Goal: Check status

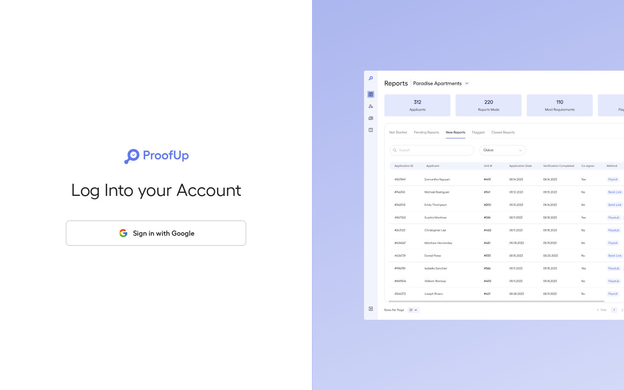
click at [183, 236] on button "Sign in with Google" at bounding box center [156, 233] width 180 height 25
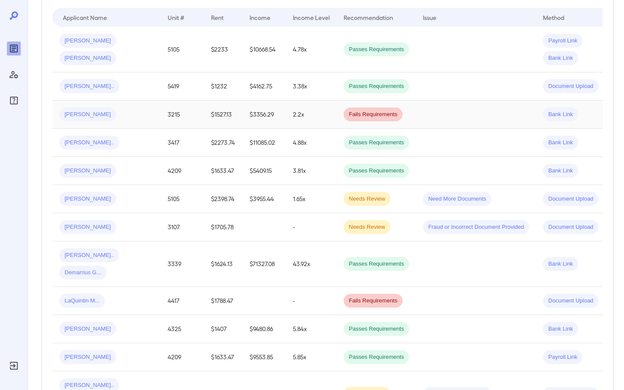
scroll to position [185, 0]
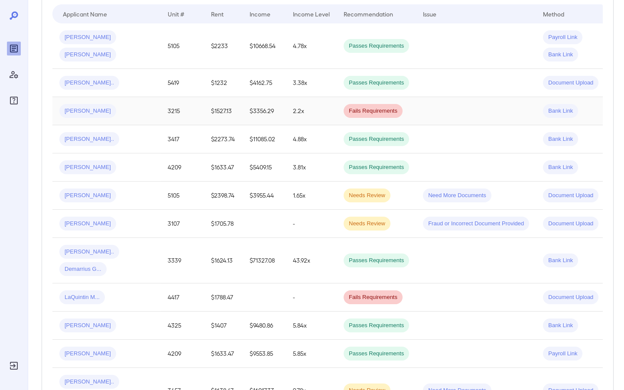
click at [90, 111] on span "[PERSON_NAME]" at bounding box center [87, 111] width 57 height 8
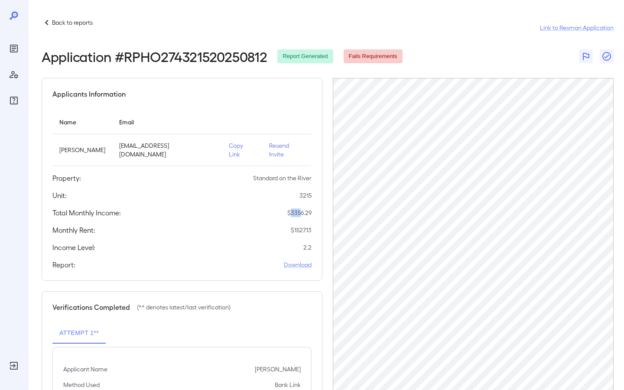
drag, startPoint x: 290, startPoint y: 204, endPoint x: 301, endPoint y: 204, distance: 11.3
click at [301, 208] on p "$ 3356.29" at bounding box center [299, 212] width 24 height 9
